Goal: Task Accomplishment & Management: Manage account settings

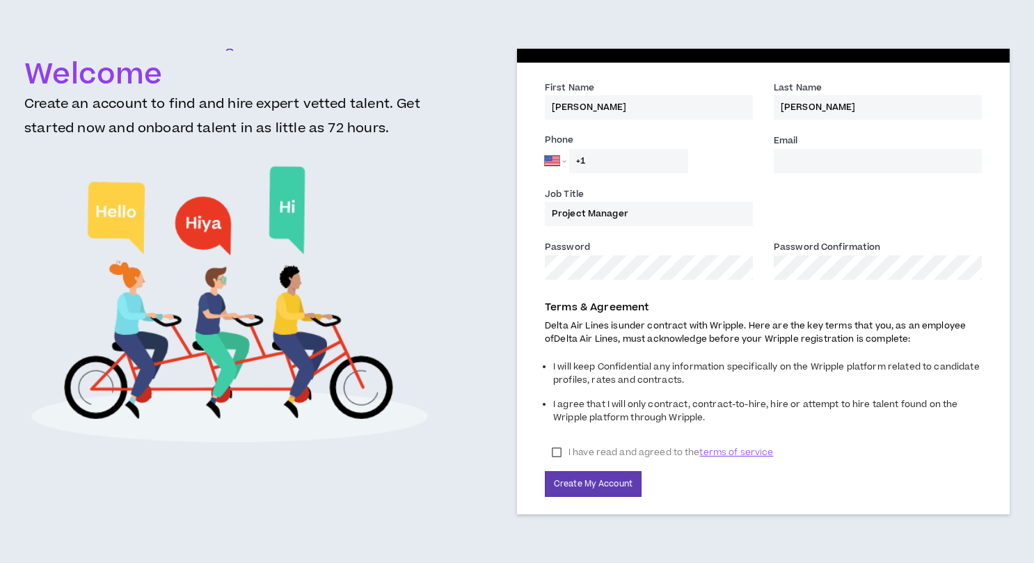
select select "US"
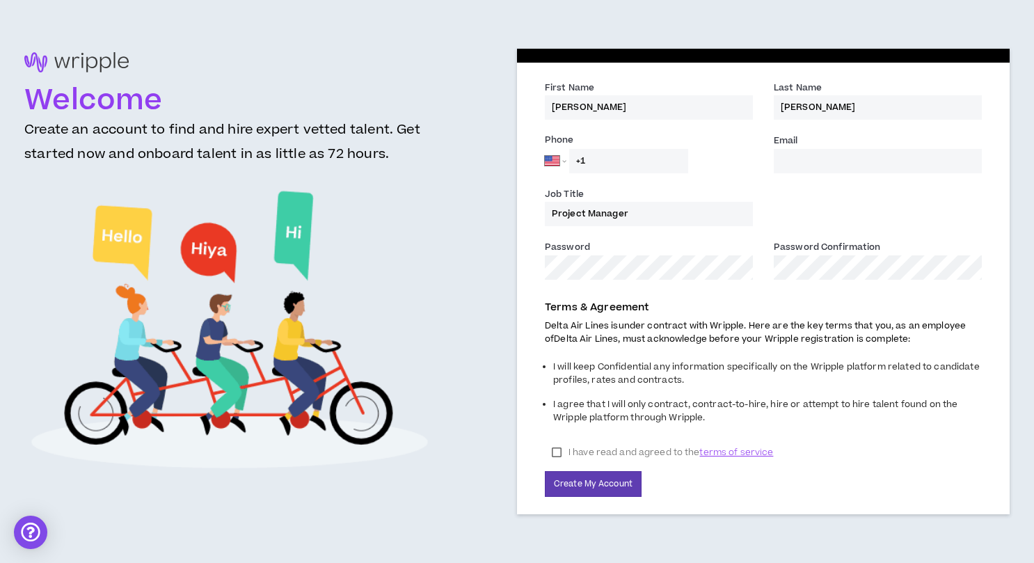
click at [660, 157] on input "+1" at bounding box center [628, 161] width 119 height 24
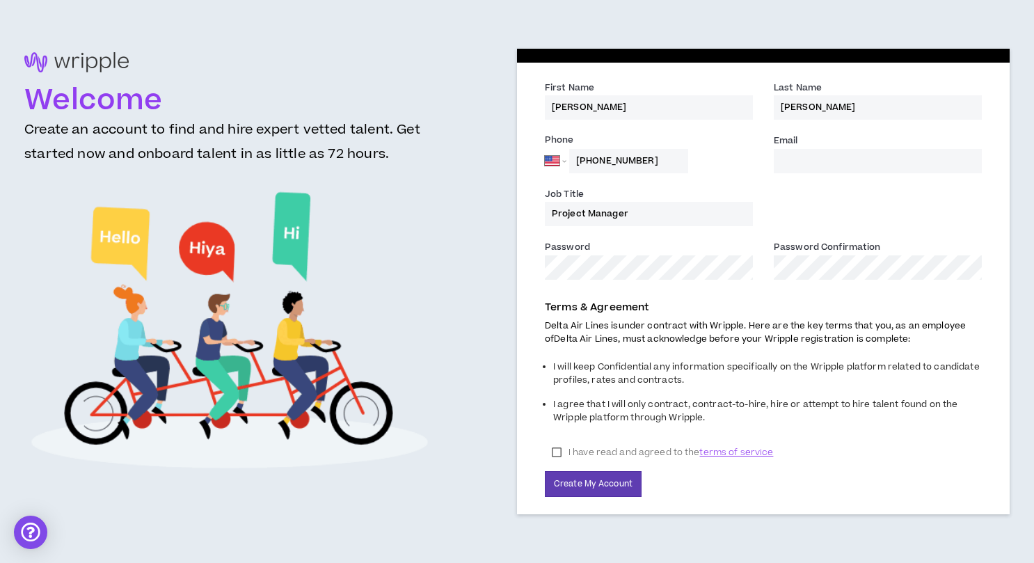
type input "[PHONE_NUMBER]"
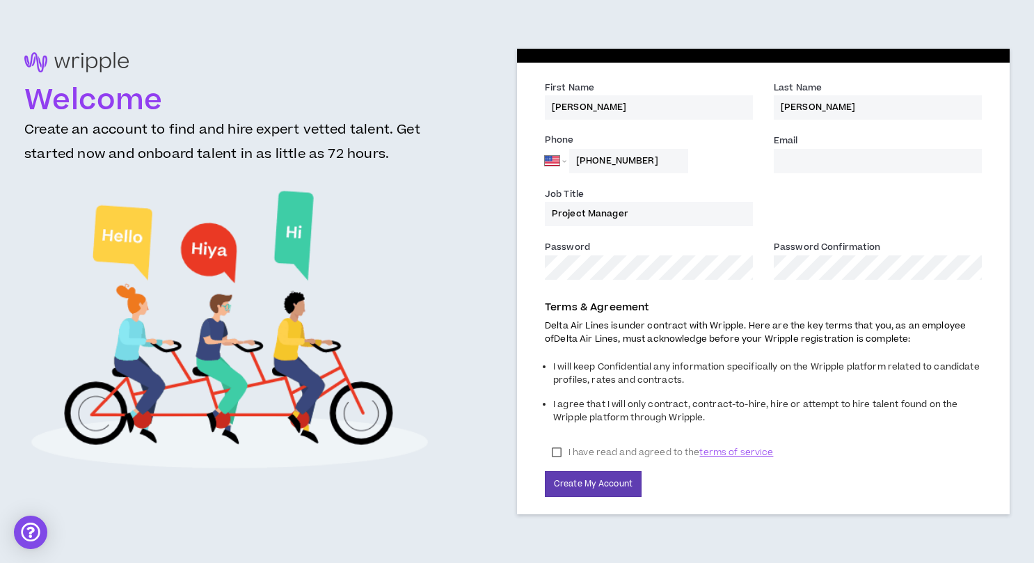
click at [789, 161] on input "Email *" at bounding box center [878, 161] width 208 height 24
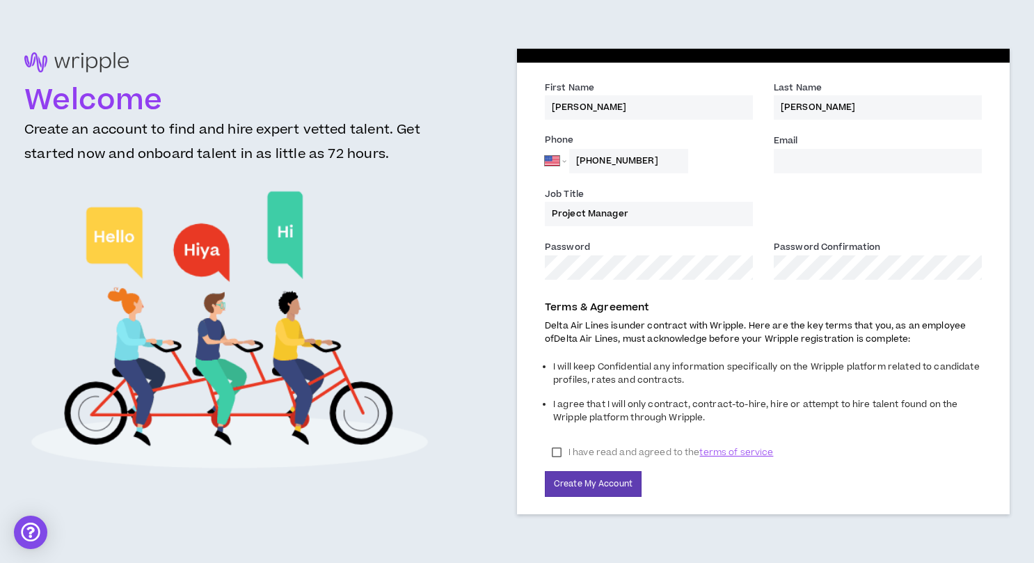
type input "ANNA.DUFFY@DELTA.COM"
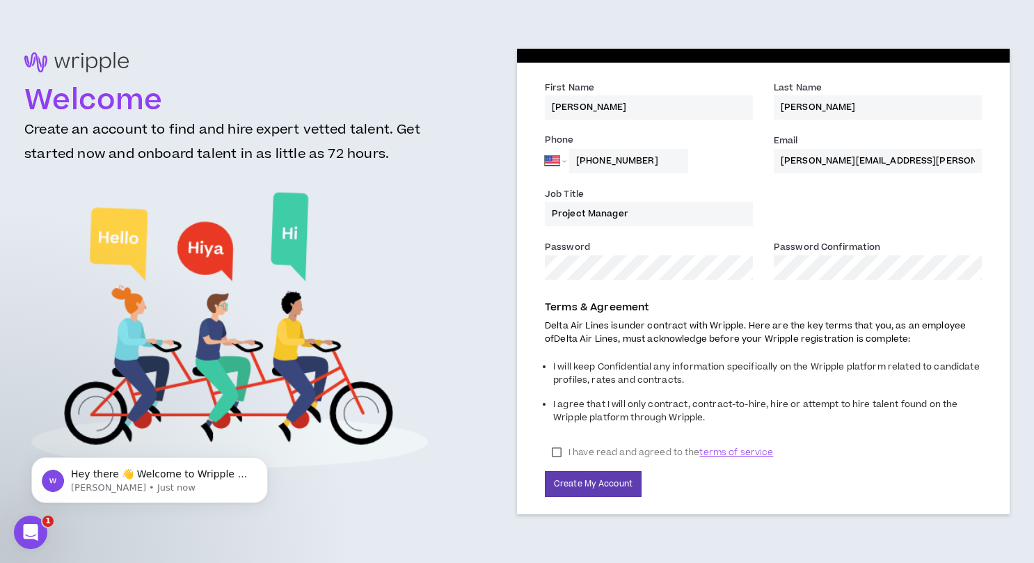
click at [559, 455] on label "I have read and agreed to the terms of service" at bounding box center [662, 452] width 235 height 21
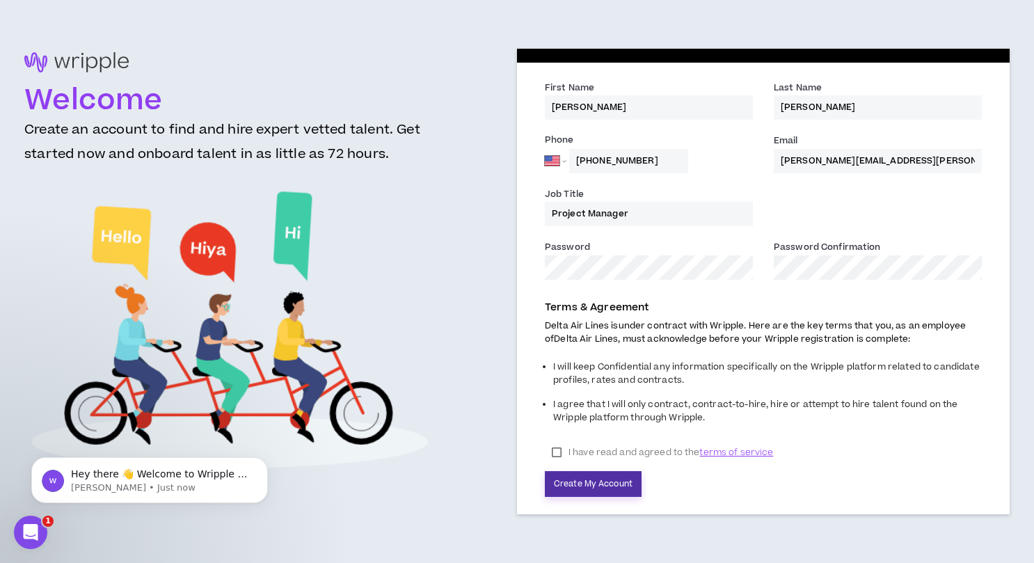
click at [571, 481] on button "Create My Account" at bounding box center [593, 484] width 97 height 26
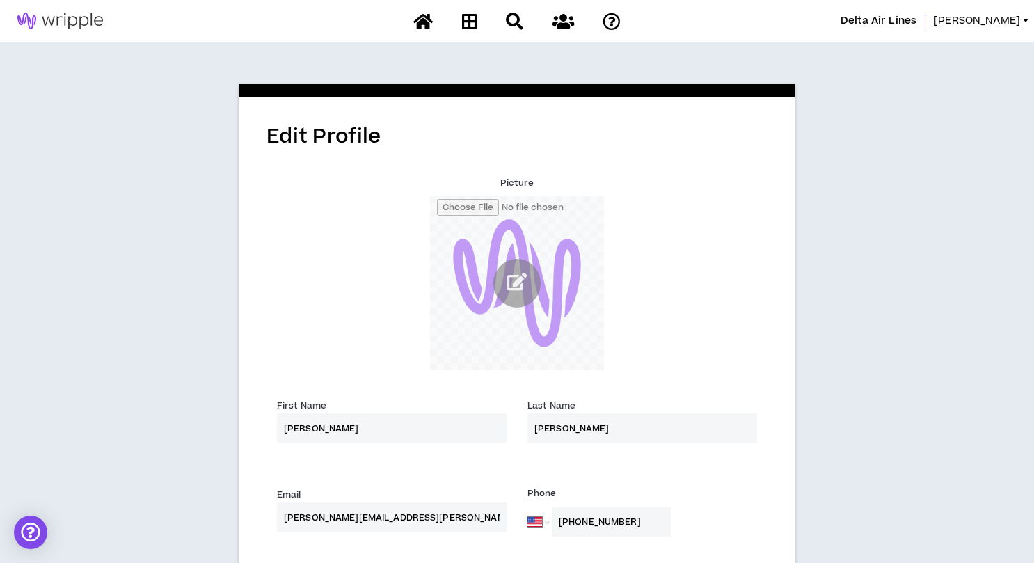
select select "US"
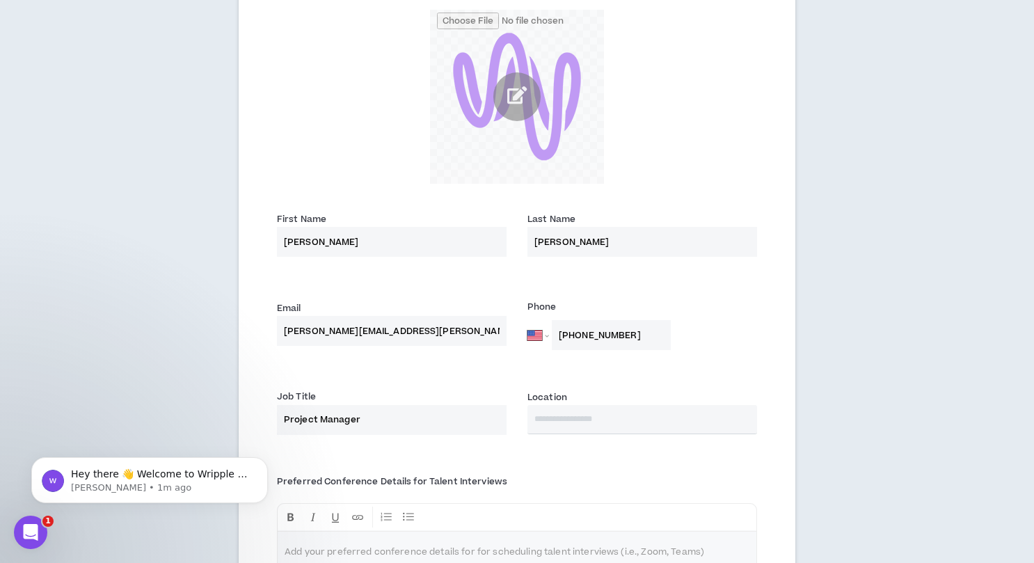
scroll to position [379, 0]
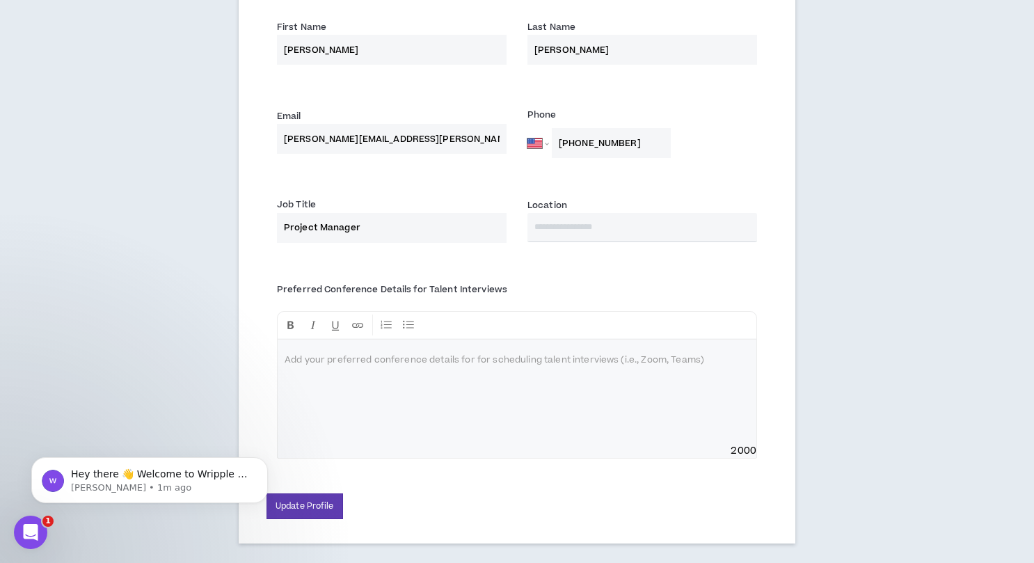
click at [572, 221] on input "text" at bounding box center [642, 227] width 230 height 29
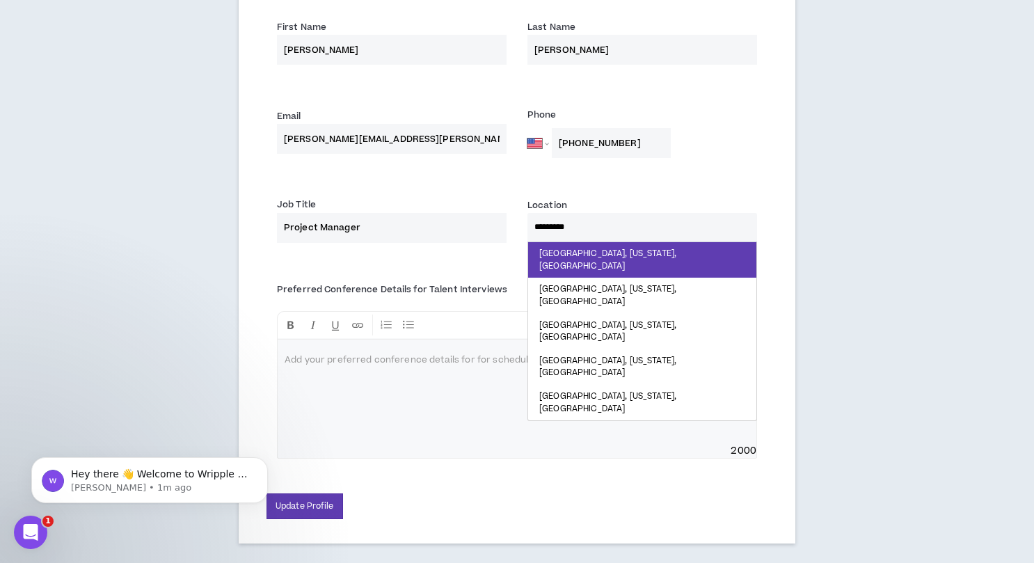
type input "**********"
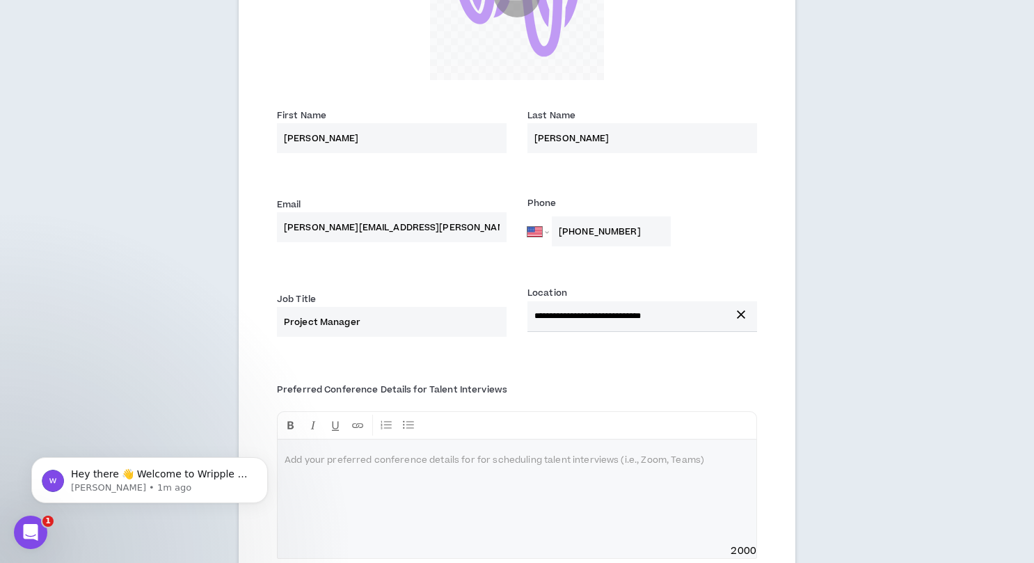
scroll to position [406, 0]
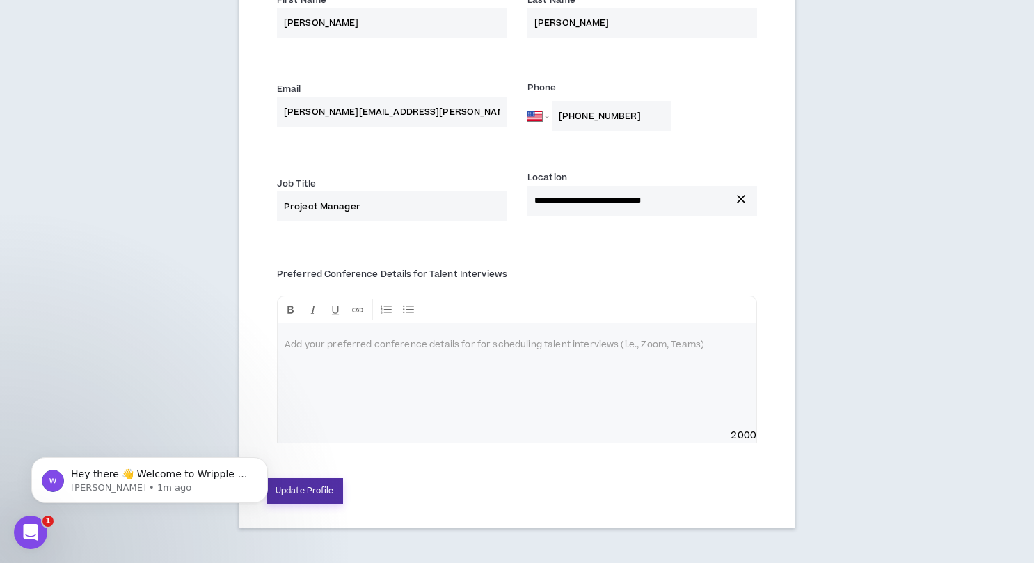
click at [298, 489] on button "Update Profile" at bounding box center [305, 491] width 77 height 26
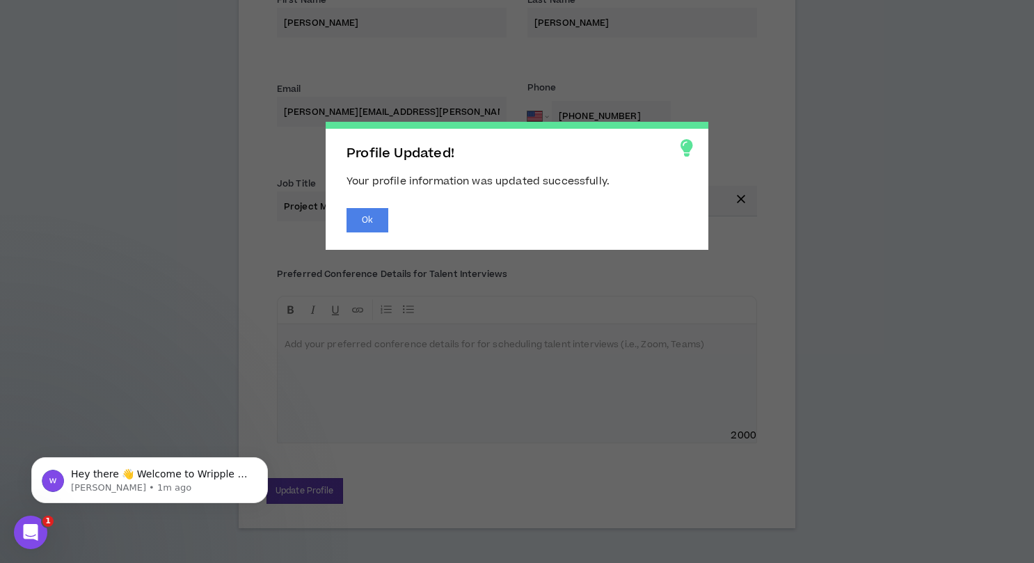
click at [363, 207] on div "Profile Updated! Your profile information was updated successfully. Ok" at bounding box center [517, 186] width 383 height 128
click at [363, 213] on button "Ok" at bounding box center [368, 220] width 42 height 24
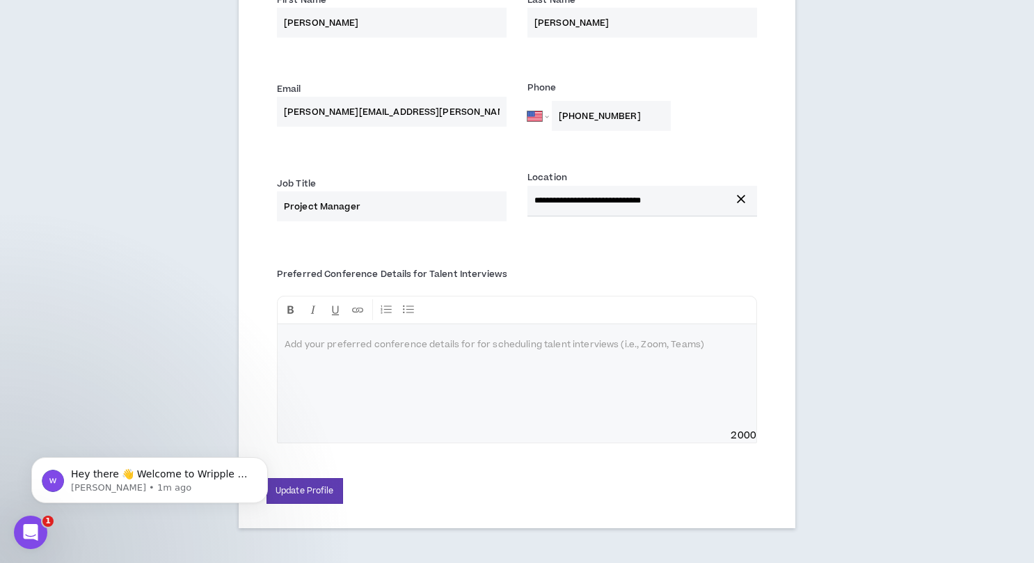
scroll to position [0, 0]
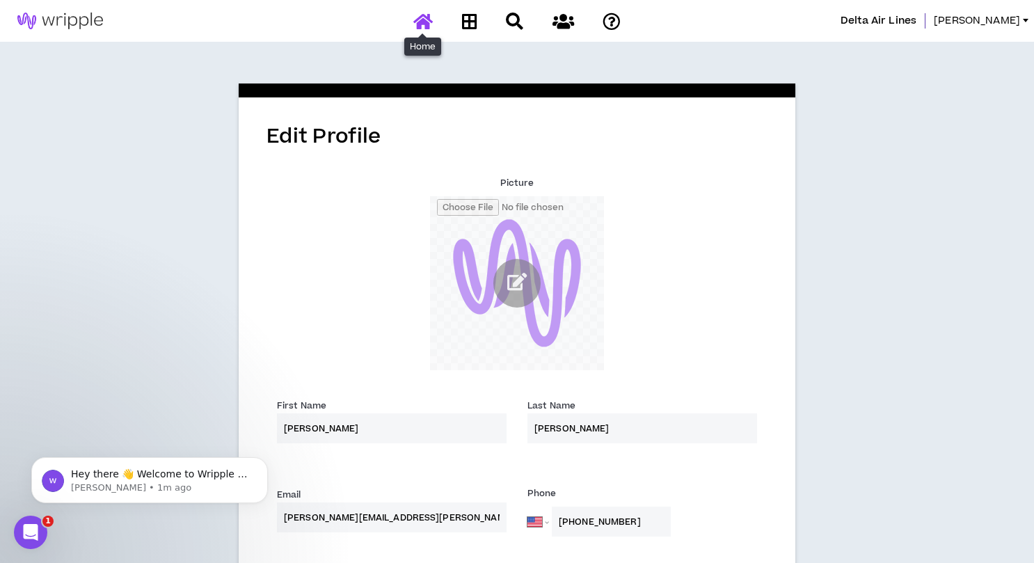
click at [417, 22] on icon at bounding box center [422, 21] width 19 height 17
